Goal: Task Accomplishment & Management: Use online tool/utility

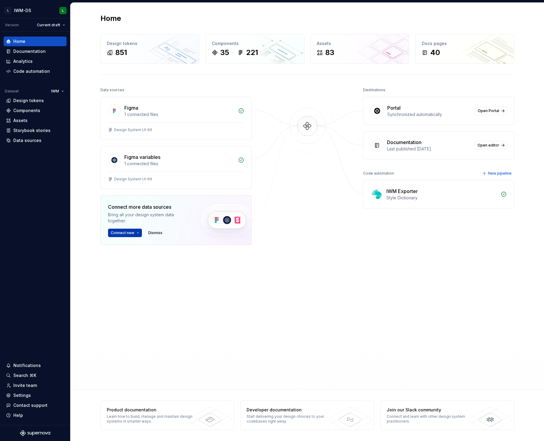
click at [136, 234] on button "Connect new" at bounding box center [125, 233] width 34 height 8
click at [93, 328] on div "Home Design tokens 851 Components 35 221 Assets 83 Docs pages 40 Data sources F…" at bounding box center [306, 194] width 435 height 383
click at [130, 231] on span "Connect new" at bounding box center [123, 233] width 24 height 5
click at [138, 263] on div "Storybook" at bounding box center [129, 262] width 21 height 6
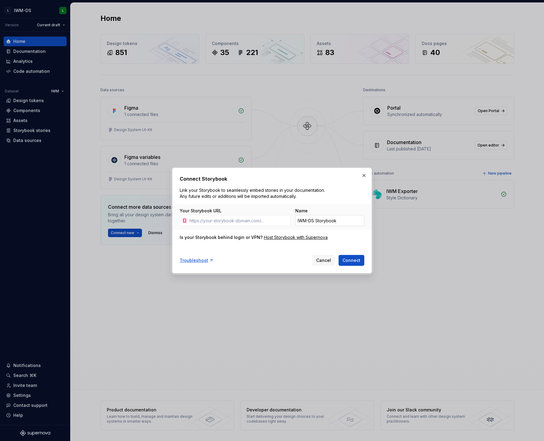
click at [318, 222] on input "IWM-DS Storybook" at bounding box center [329, 220] width 69 height 11
click at [364, 177] on button "button" at bounding box center [364, 175] width 8 height 8
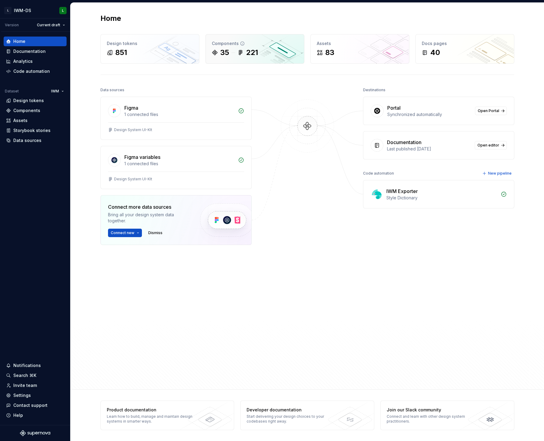
click at [223, 46] on div "Components" at bounding box center [255, 44] width 86 height 6
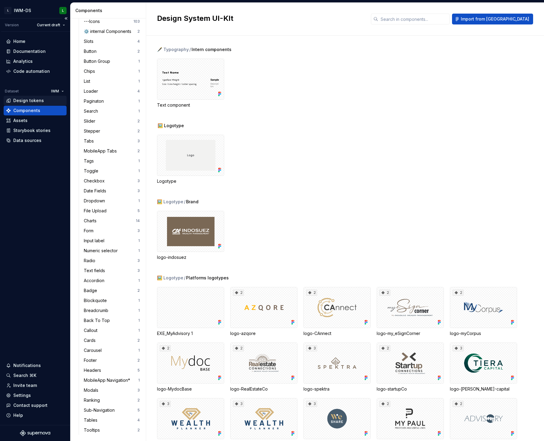
click at [27, 98] on div "Design tokens" at bounding box center [28, 101] width 31 height 6
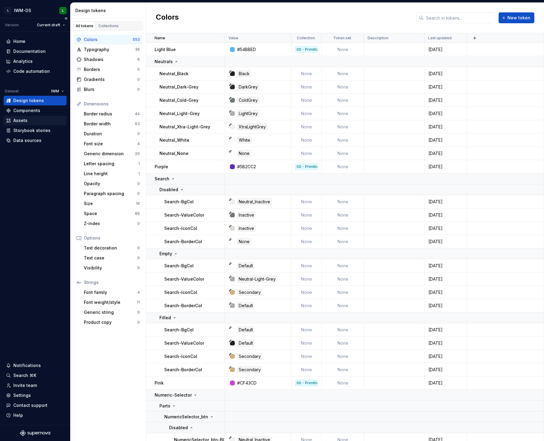
click at [31, 122] on div "Assets" at bounding box center [35, 121] width 58 height 6
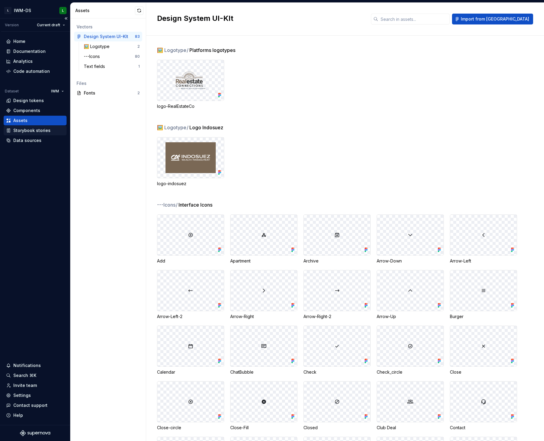
click at [28, 134] on div "Storybook stories" at bounding box center [35, 131] width 63 height 10
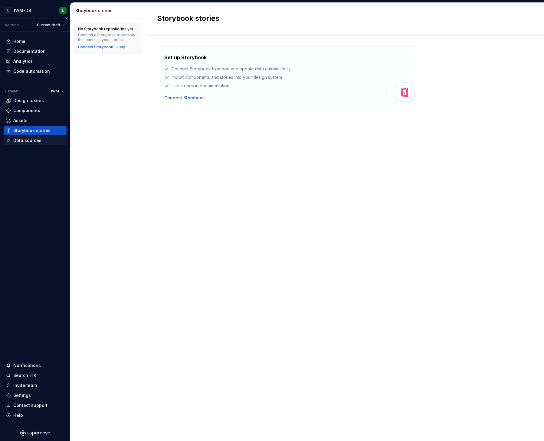
click at [28, 140] on div "Data sources" at bounding box center [27, 141] width 28 height 6
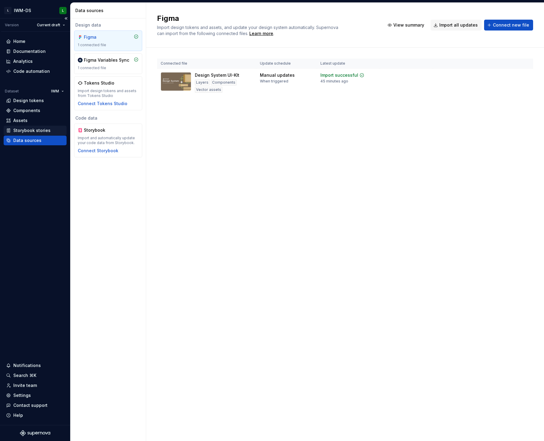
click at [29, 130] on div "Storybook stories" at bounding box center [31, 131] width 37 height 6
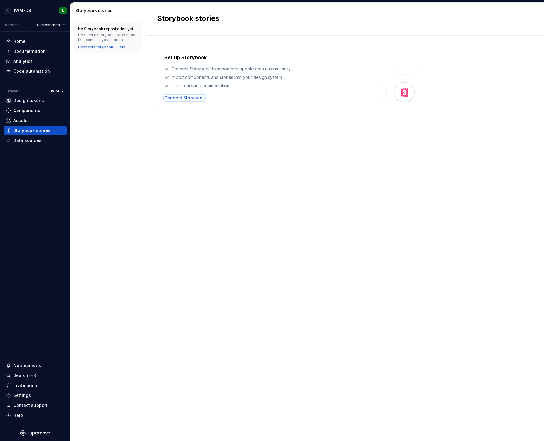
click at [187, 98] on div "Connect Storybook" at bounding box center [184, 98] width 41 height 6
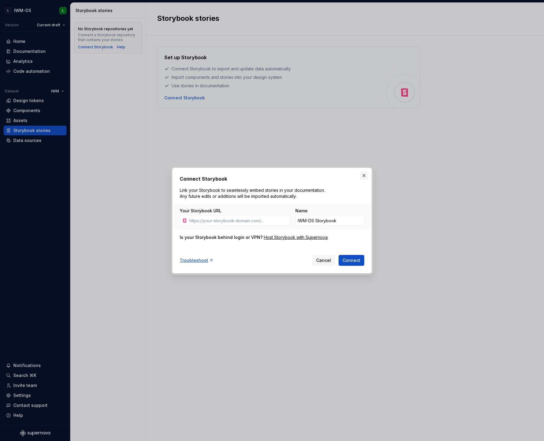
click at [364, 176] on button "button" at bounding box center [364, 175] width 8 height 8
